Goal: Transaction & Acquisition: Purchase product/service

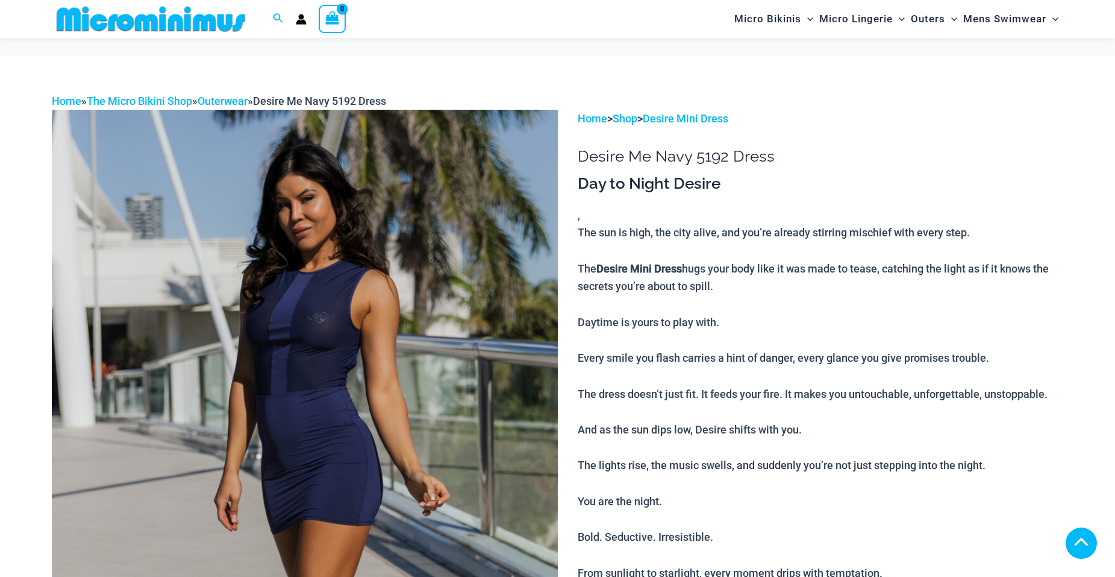
scroll to position [1320, 0]
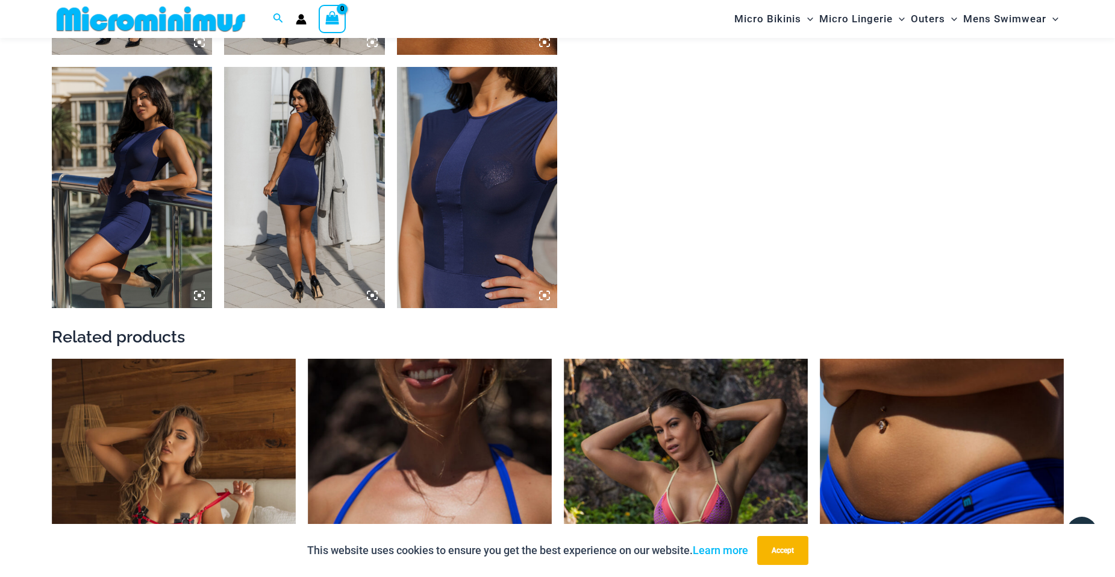
click at [477, 181] on img at bounding box center [477, 187] width 161 height 241
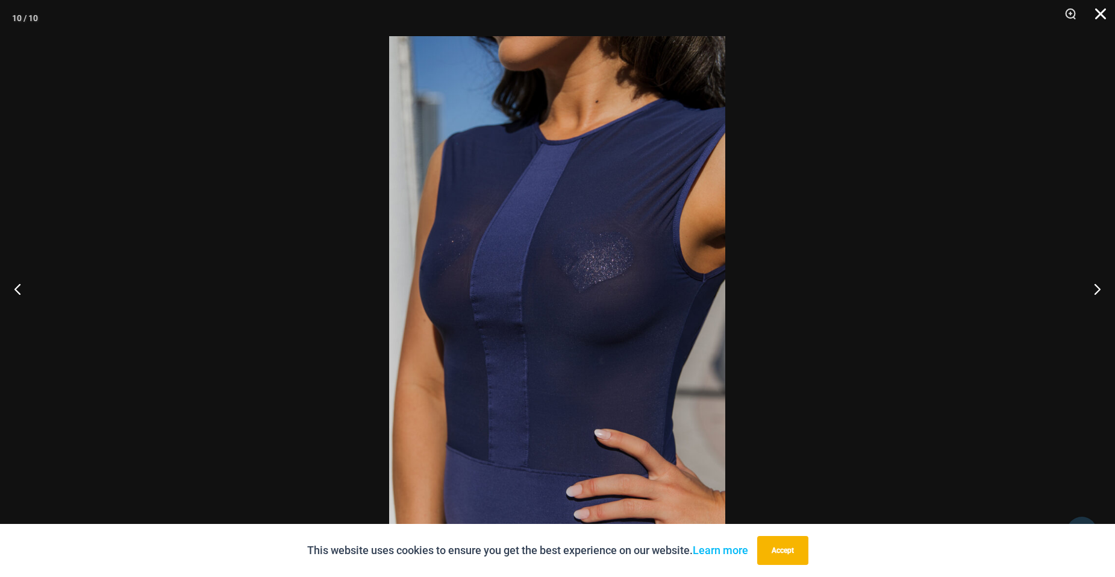
click at [1105, 4] on button "Close" at bounding box center [1097, 18] width 30 height 36
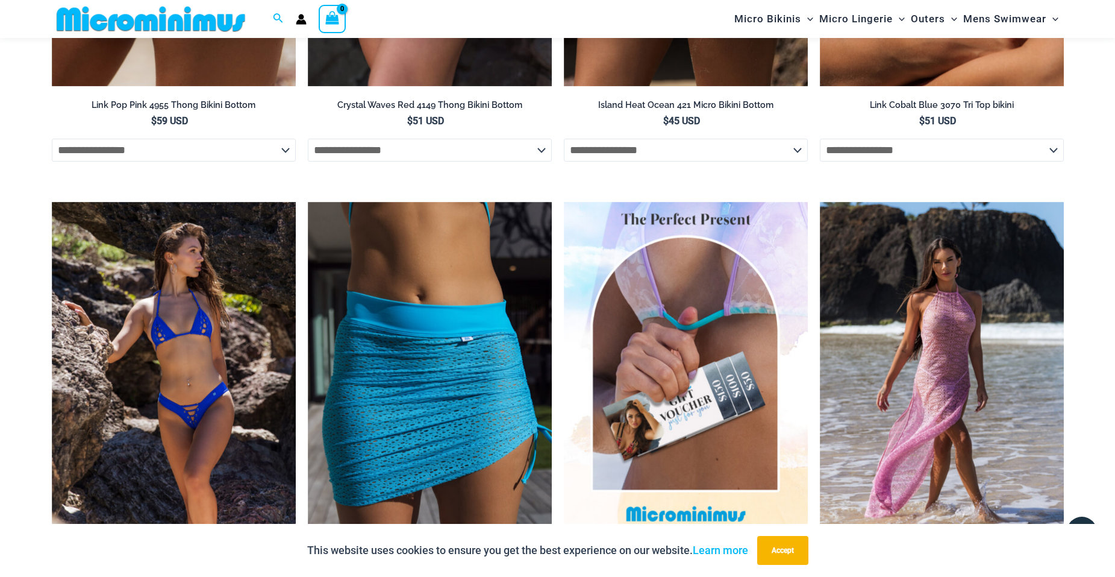
scroll to position [2513, 0]
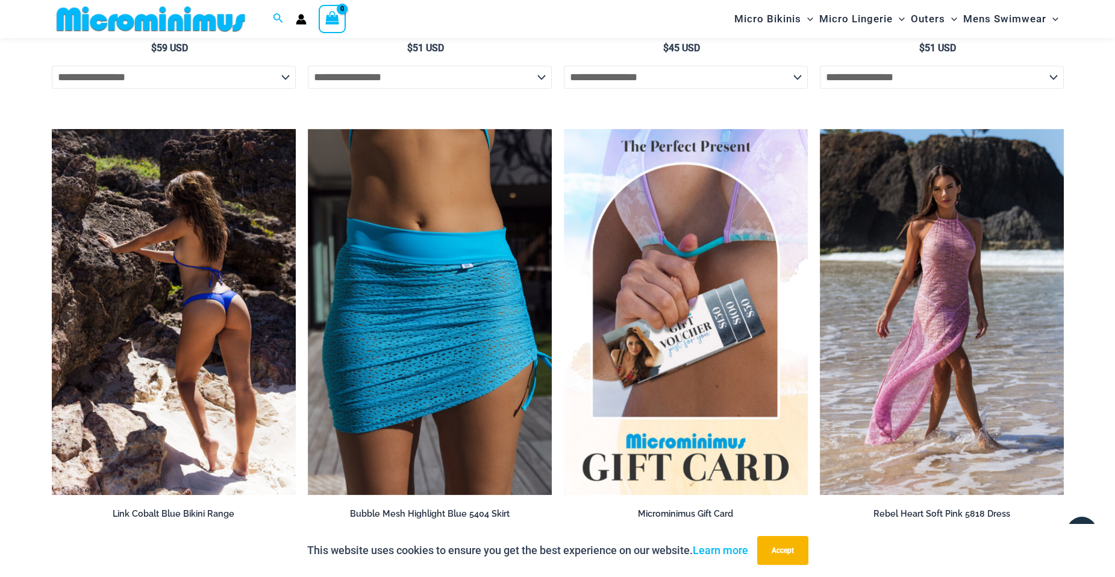
click at [163, 301] on img at bounding box center [174, 312] width 244 height 366
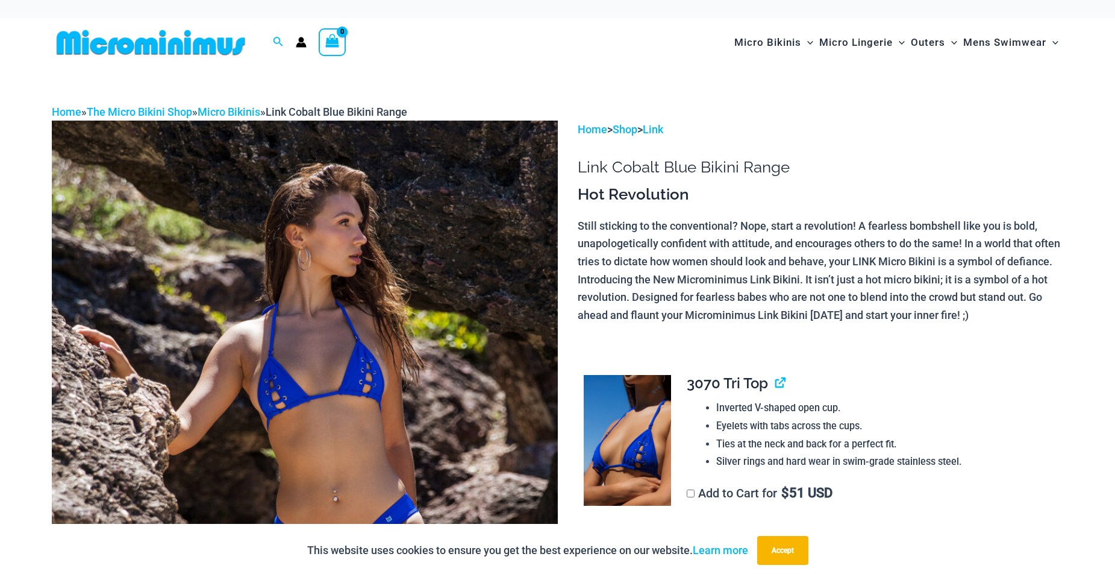
click at [647, 452] on img at bounding box center [627, 440] width 87 height 131
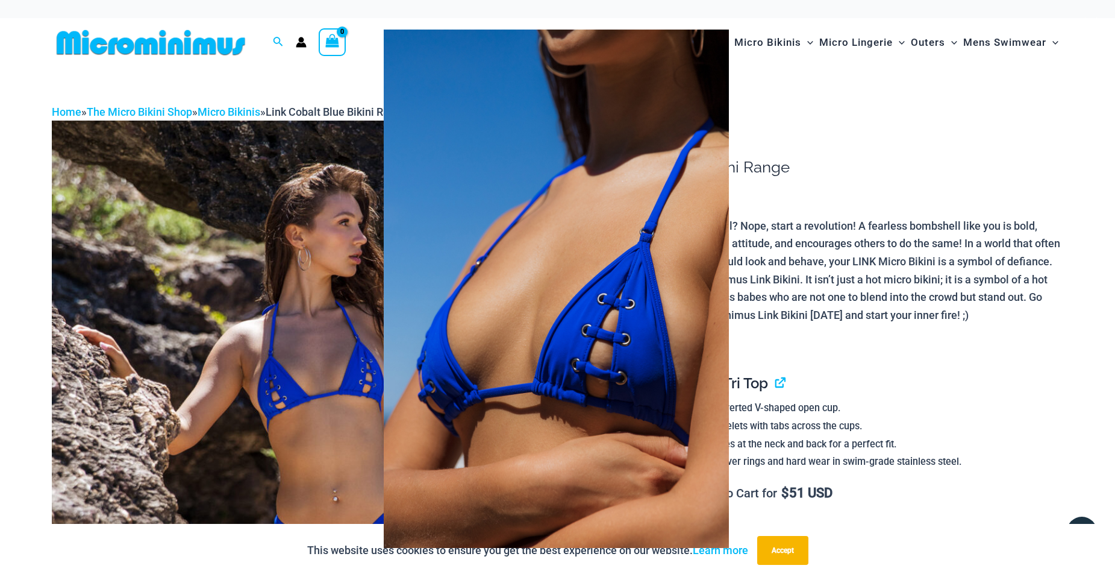
click at [212, 90] on div at bounding box center [557, 288] width 1115 height 577
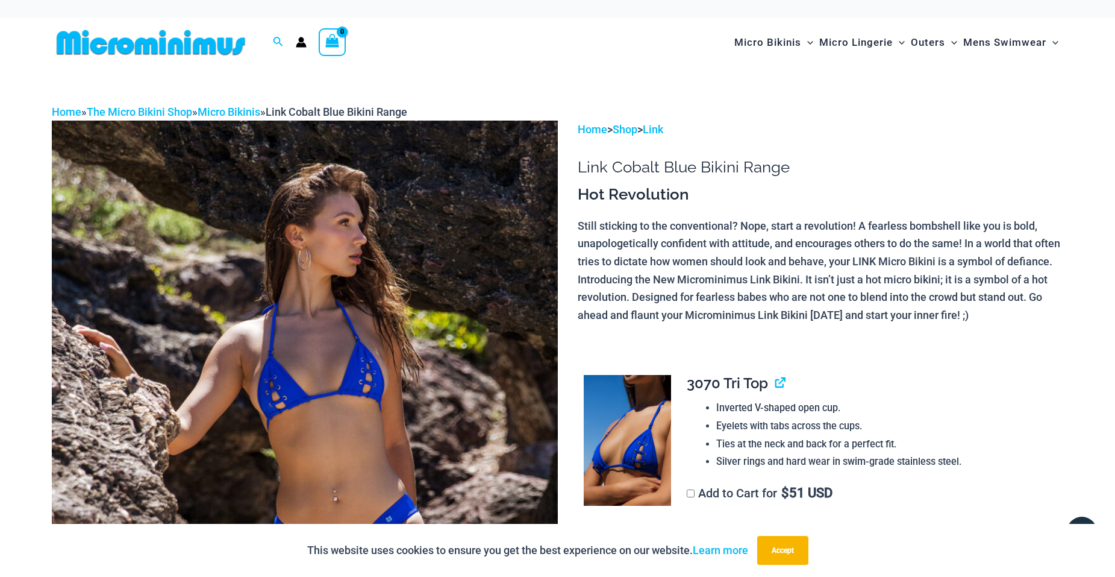
click at [272, 349] on img at bounding box center [305, 500] width 506 height 759
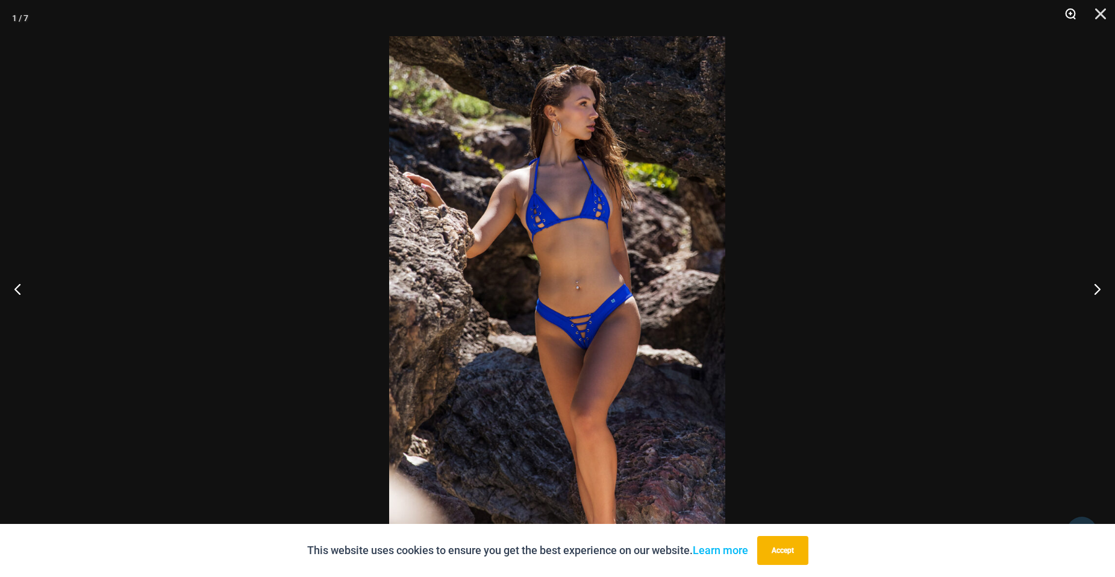
click at [1066, 14] on button "Zoom" at bounding box center [1066, 18] width 30 height 36
